Goal: Submit feedback/report problem

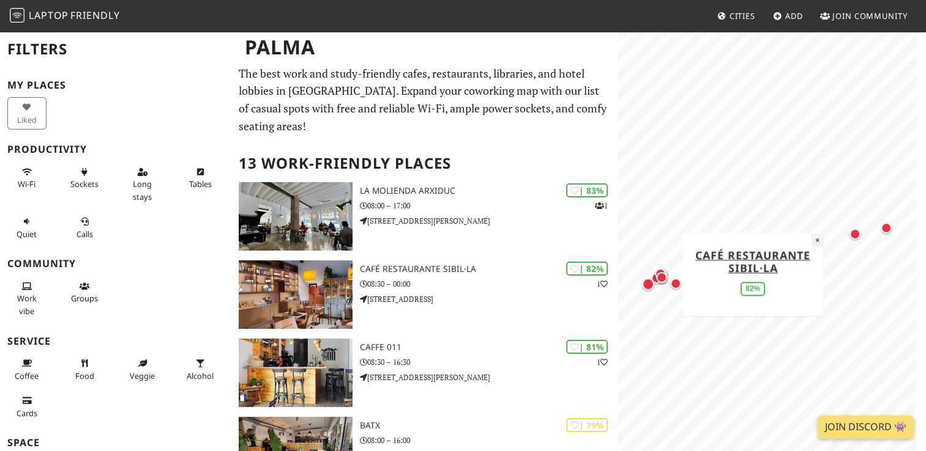
click at [817, 243] on button "×" at bounding box center [817, 240] width 12 height 13
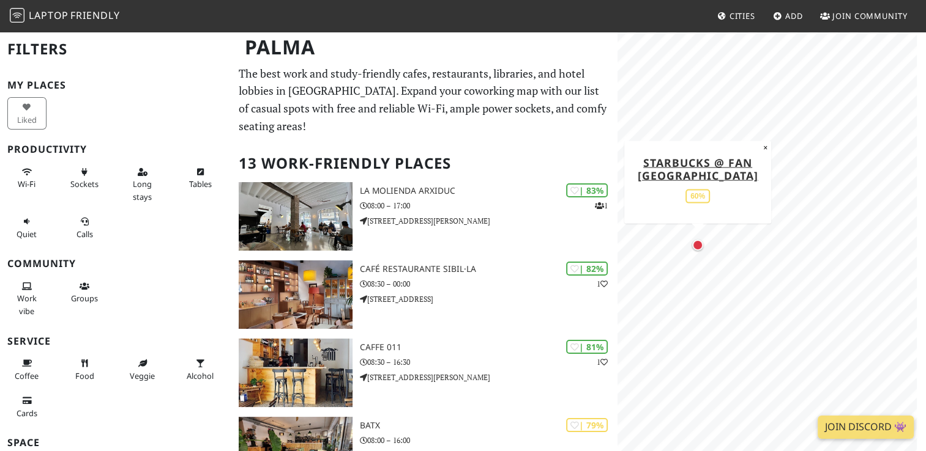
click at [698, 247] on div "Map marker" at bounding box center [697, 245] width 11 height 11
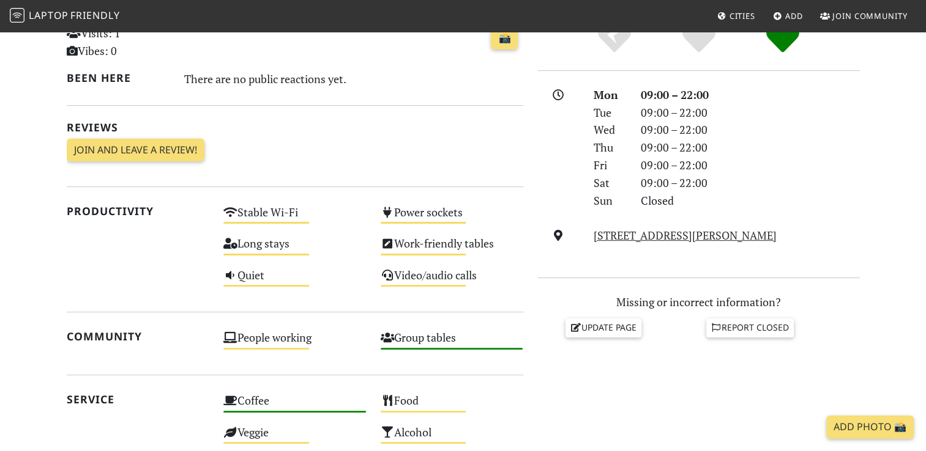
scroll to position [306, 0]
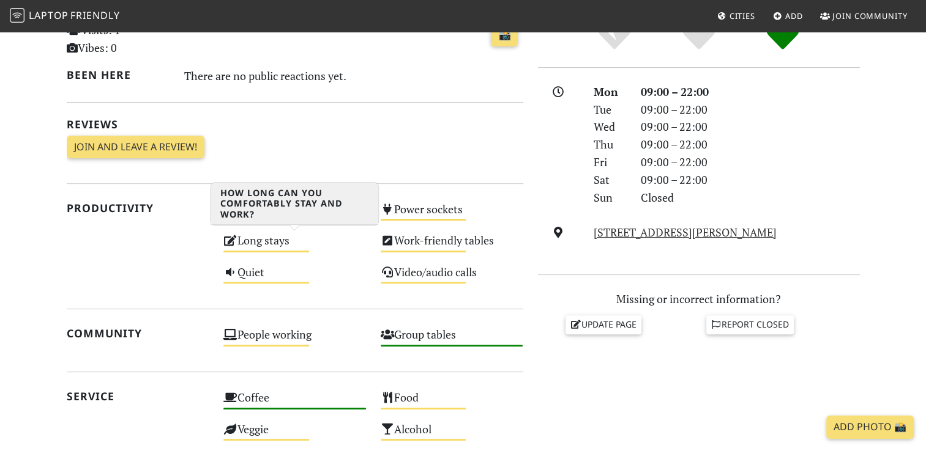
click at [231, 245] on icon at bounding box center [230, 240] width 14 height 11
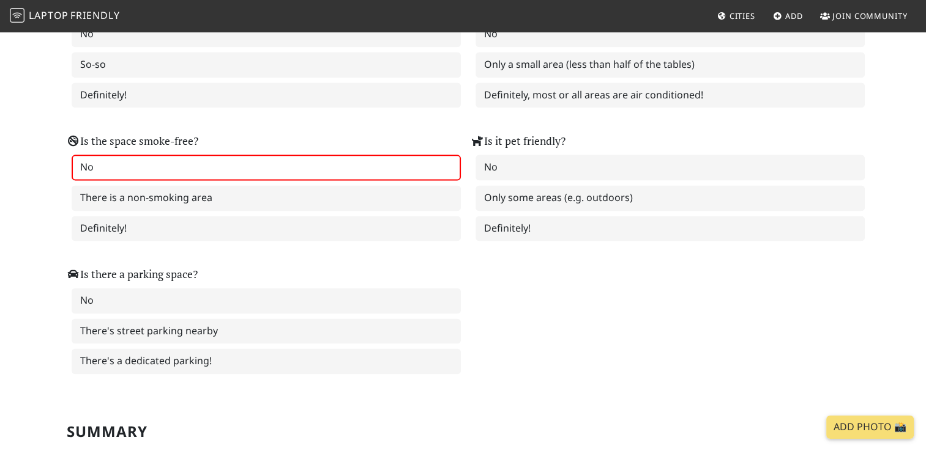
scroll to position [1835, 0]
